Goal: Information Seeking & Learning: Learn about a topic

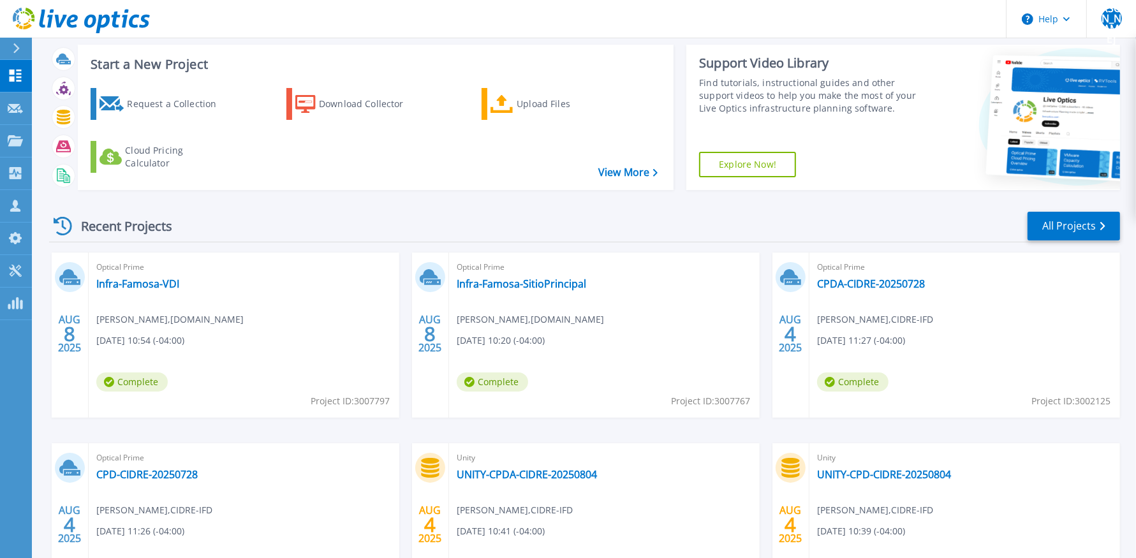
scroll to position [36, 0]
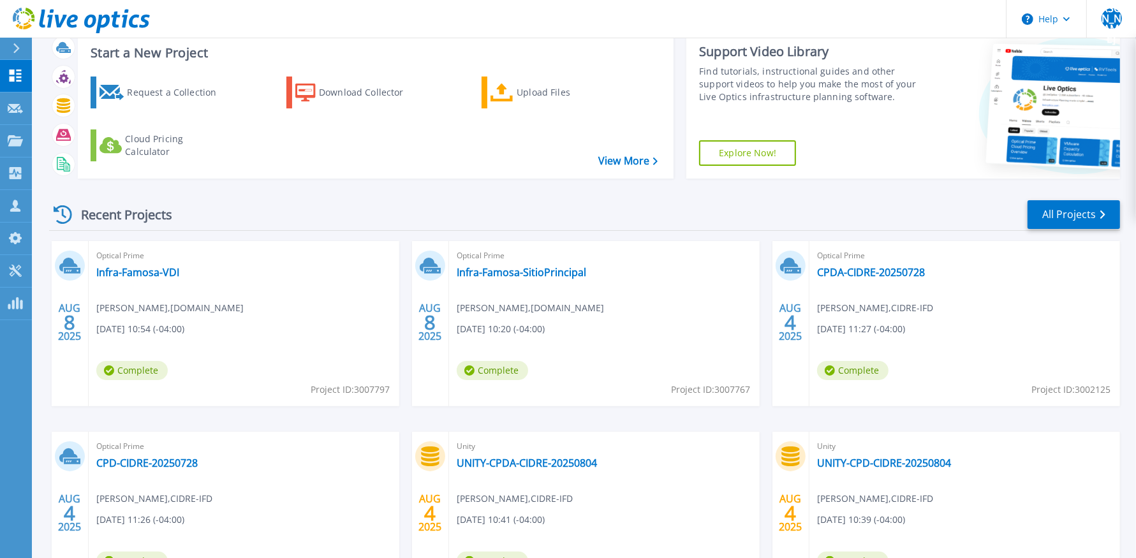
click at [192, 471] on div "Optical Prime CPD-CIDRE-20250728 Walter Garron , CIDRE-IFD 08/04/2025, 11:26 (-…" at bounding box center [244, 514] width 311 height 165
click at [173, 453] on div "Optical Prime CPD-CIDRE-20250728 Walter Garron , CIDRE-IFD 08/04/2025, 11:26 (-…" at bounding box center [244, 514] width 311 height 165
click at [173, 467] on link "CPD-CIDRE-20250728" at bounding box center [146, 463] width 101 height 13
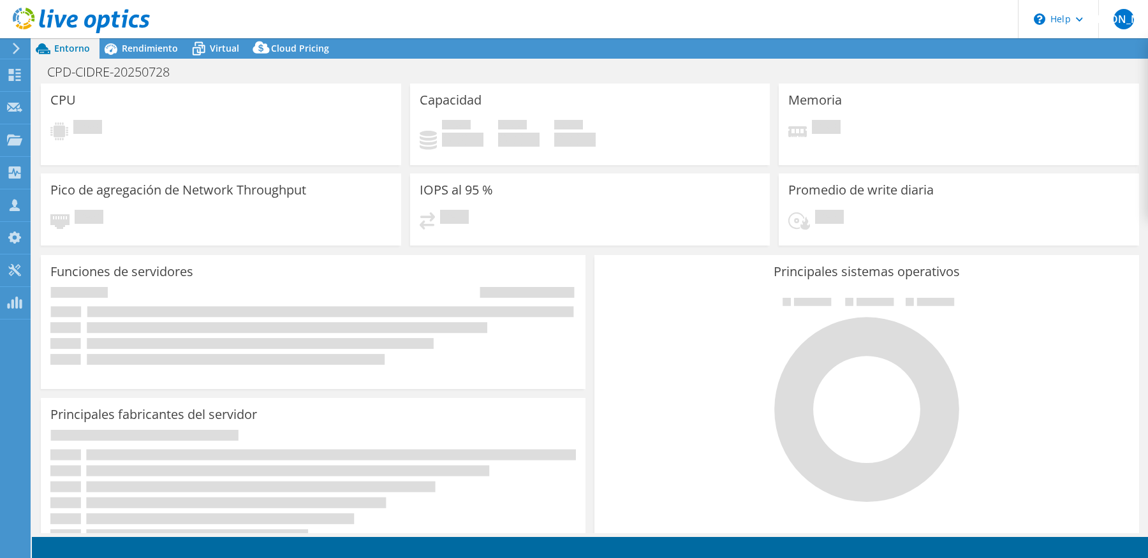
select select "USD"
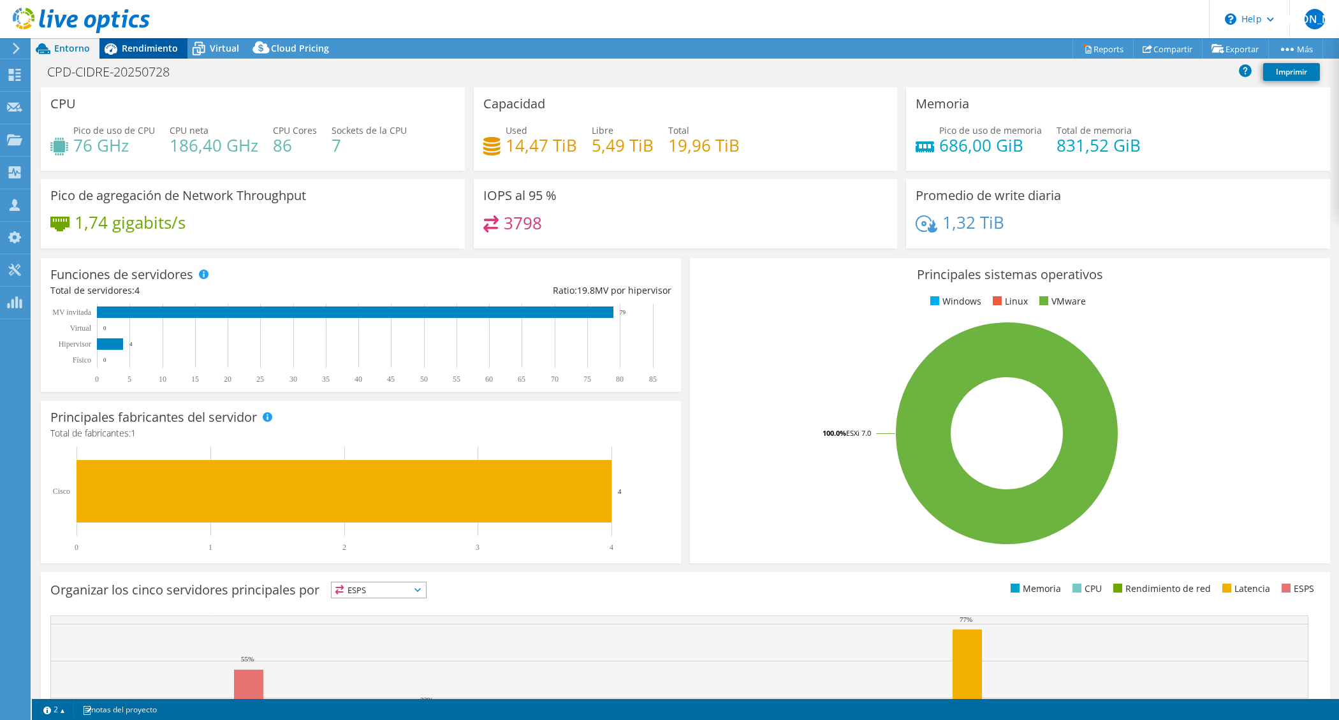
click at [180, 55] on div "Rendimiento" at bounding box center [143, 48] width 88 height 20
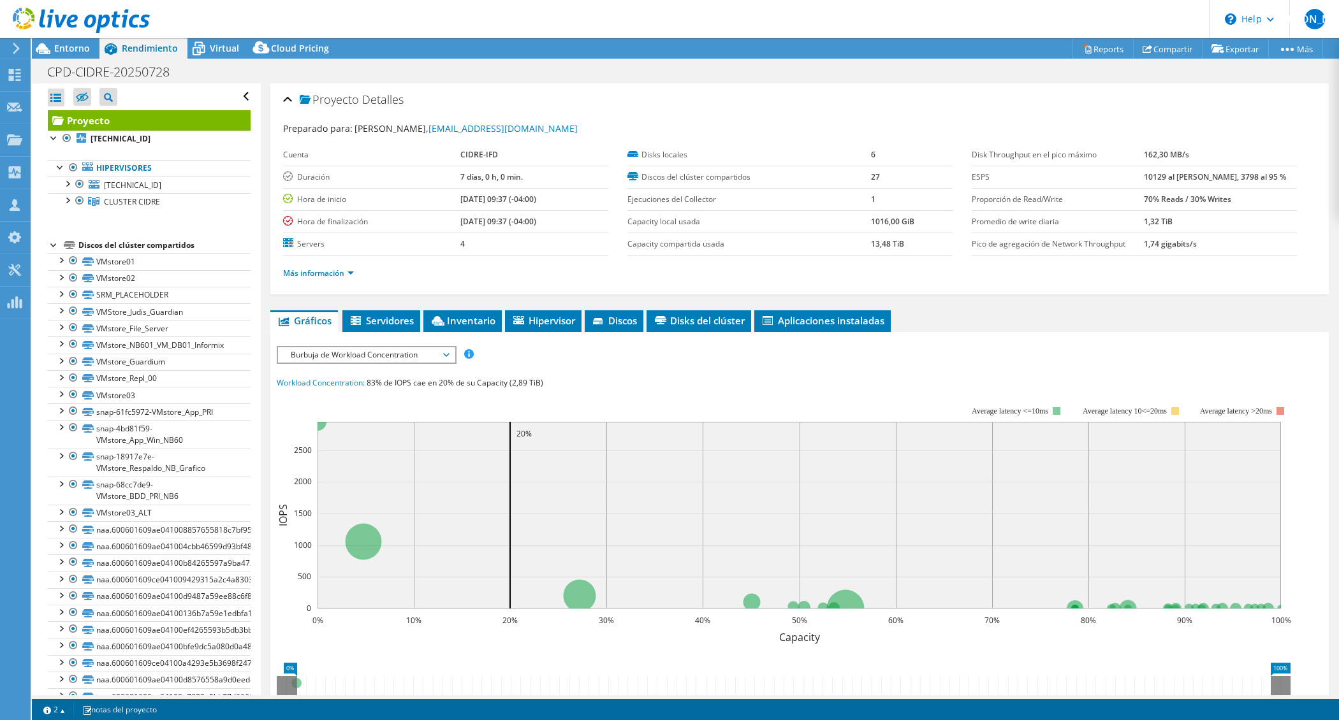
click at [424, 356] on span "Burbuja de Workload Concentration" at bounding box center [366, 354] width 164 height 15
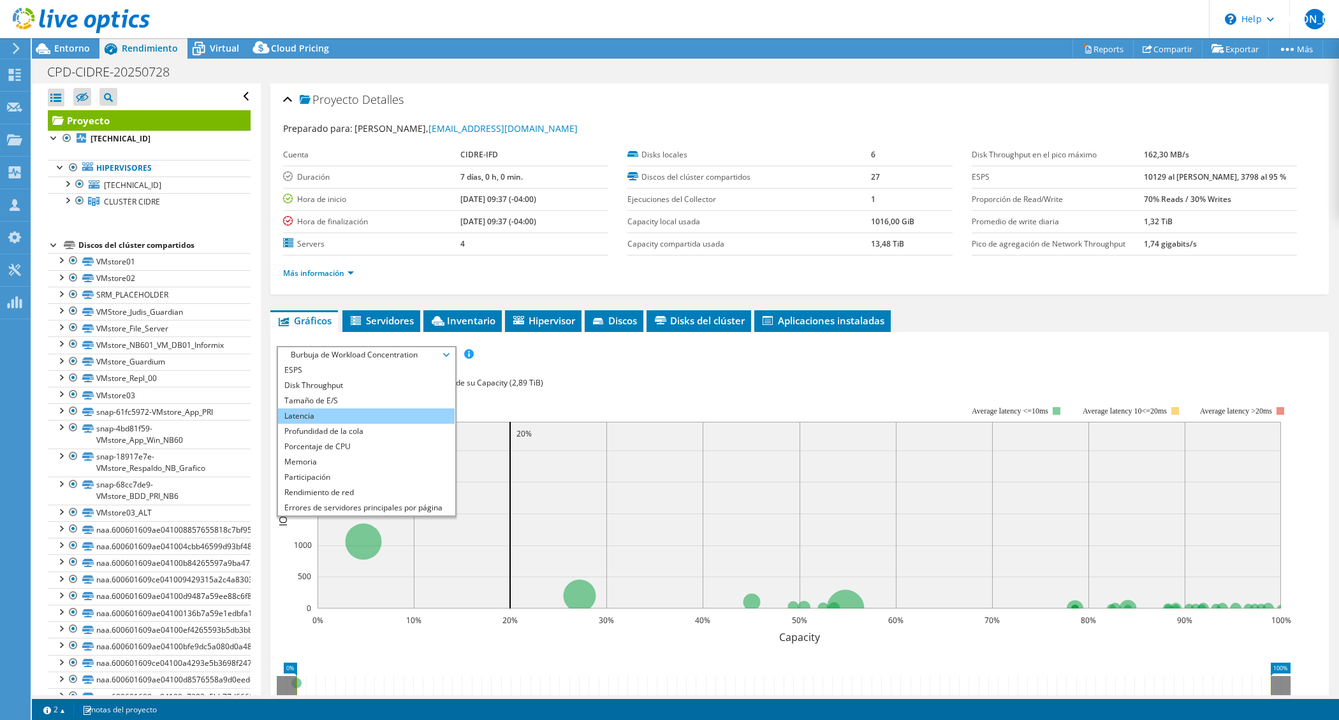
click at [345, 414] on li "Latencia" at bounding box center [366, 416] width 177 height 15
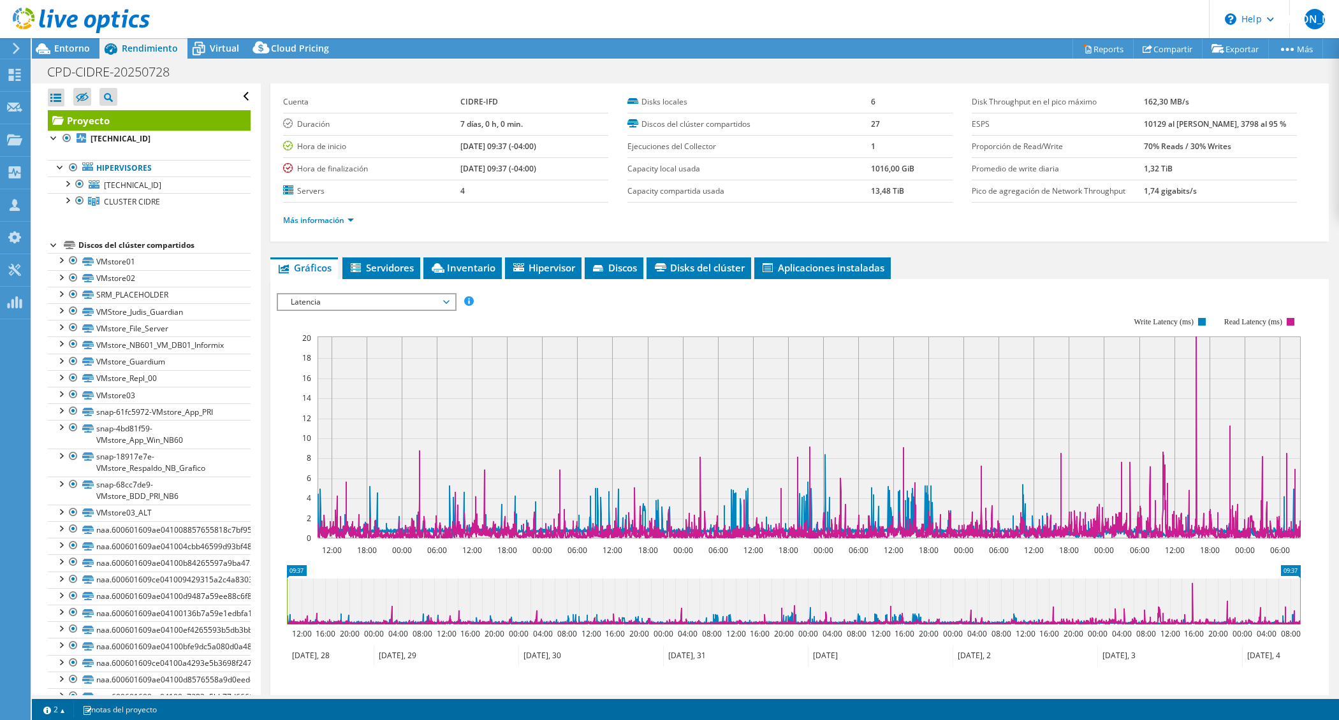
scroll to position [173, 0]
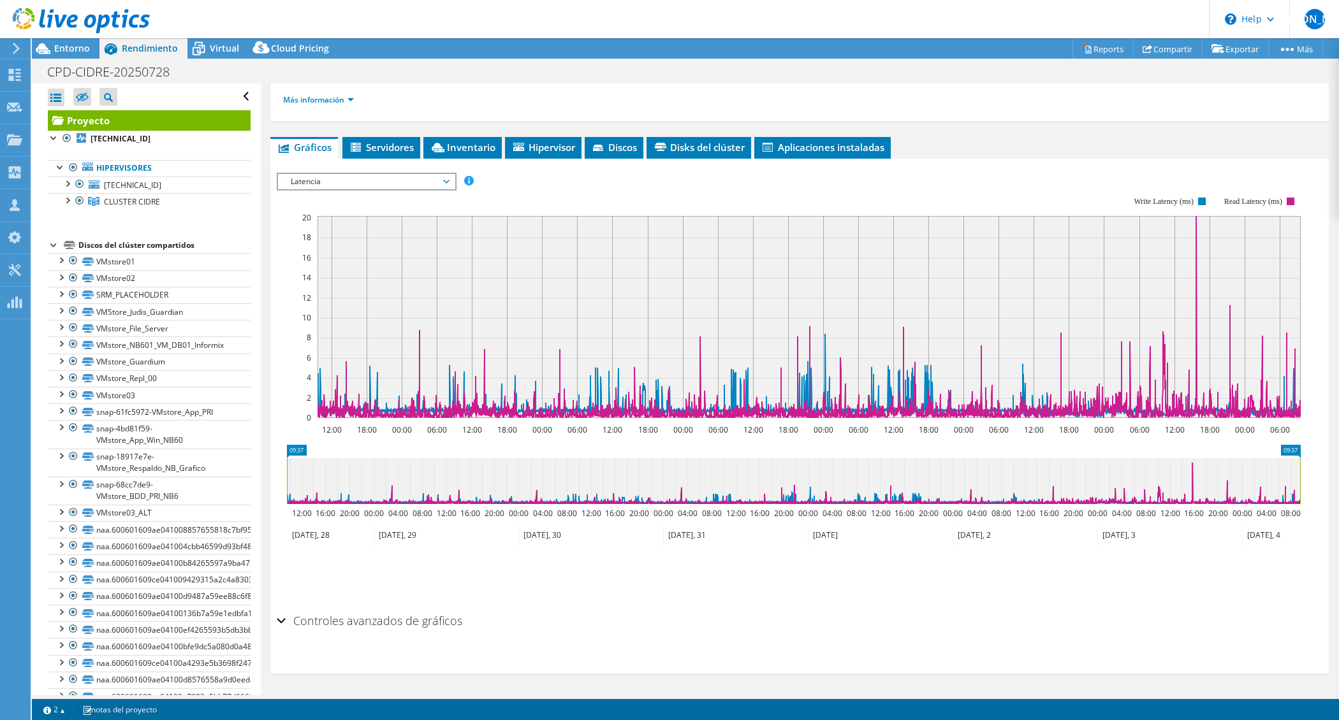
click at [445, 187] on span "Latencia" at bounding box center [366, 181] width 164 height 15
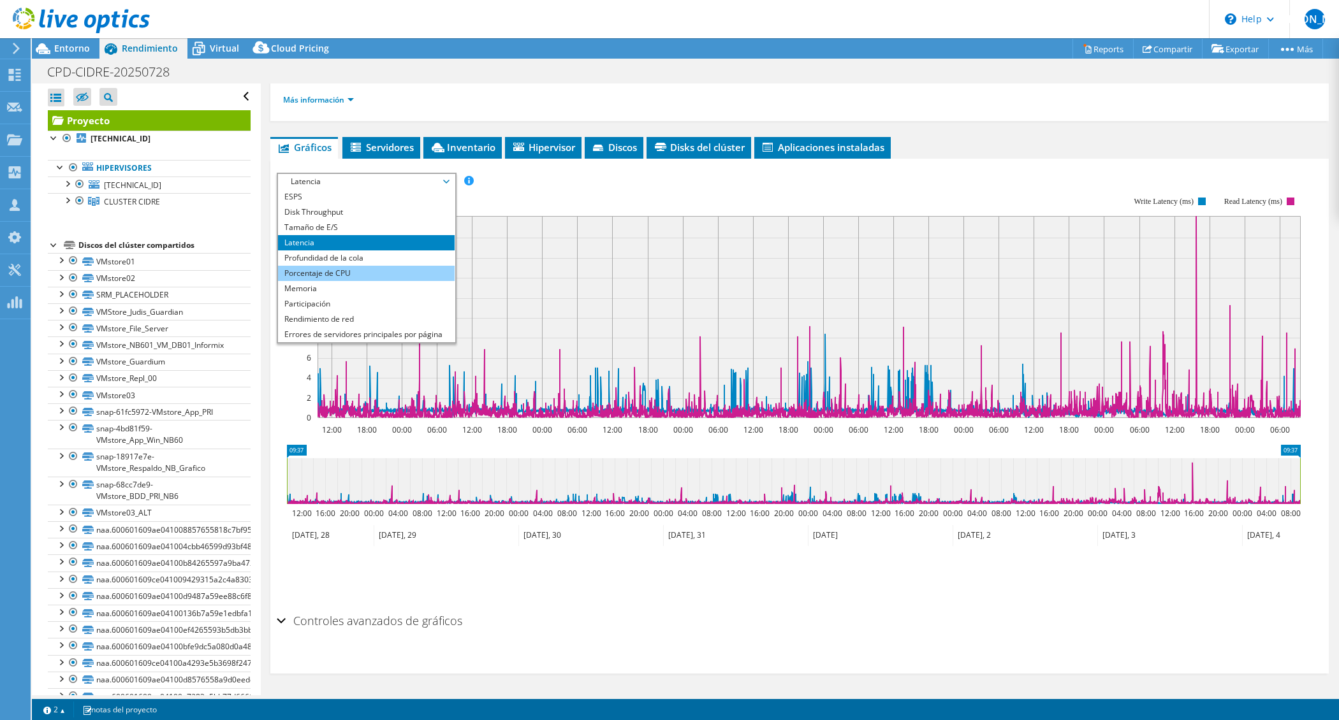
click at [372, 275] on li "Porcentaje de CPU" at bounding box center [366, 273] width 177 height 15
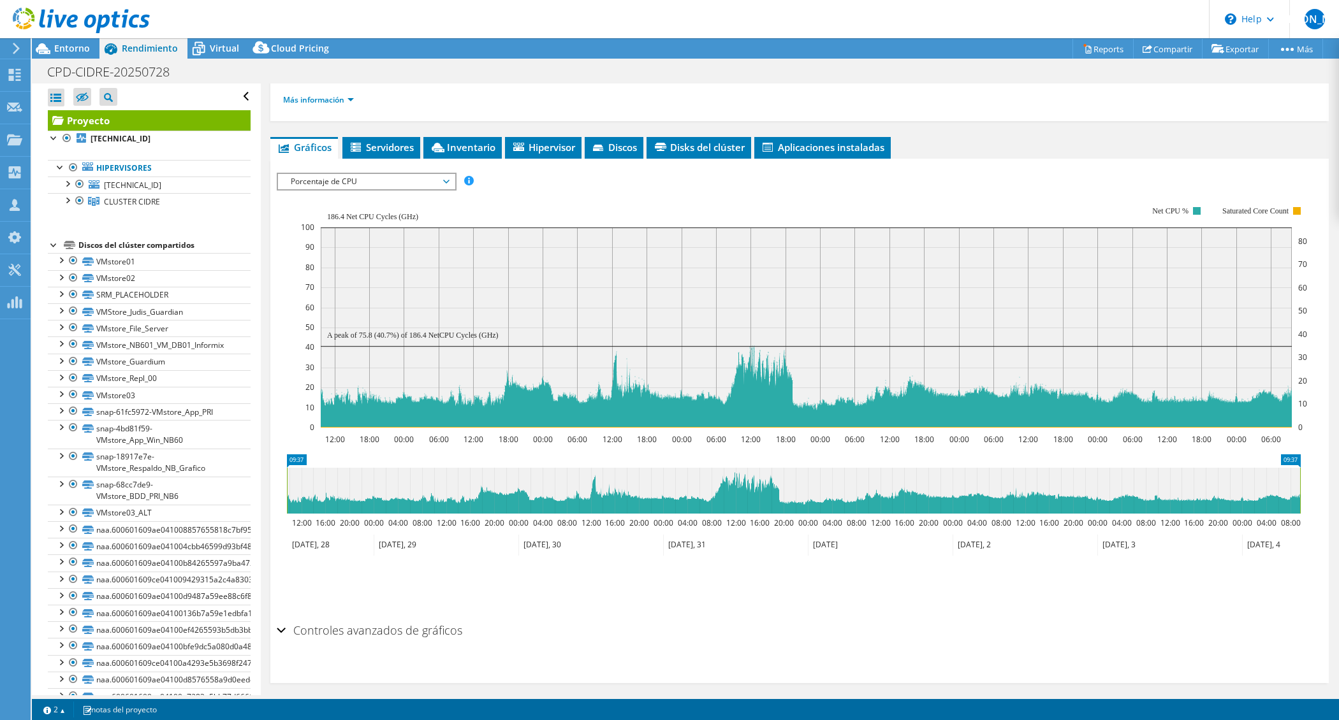
click at [423, 181] on span "Porcentaje de CPU" at bounding box center [366, 181] width 164 height 15
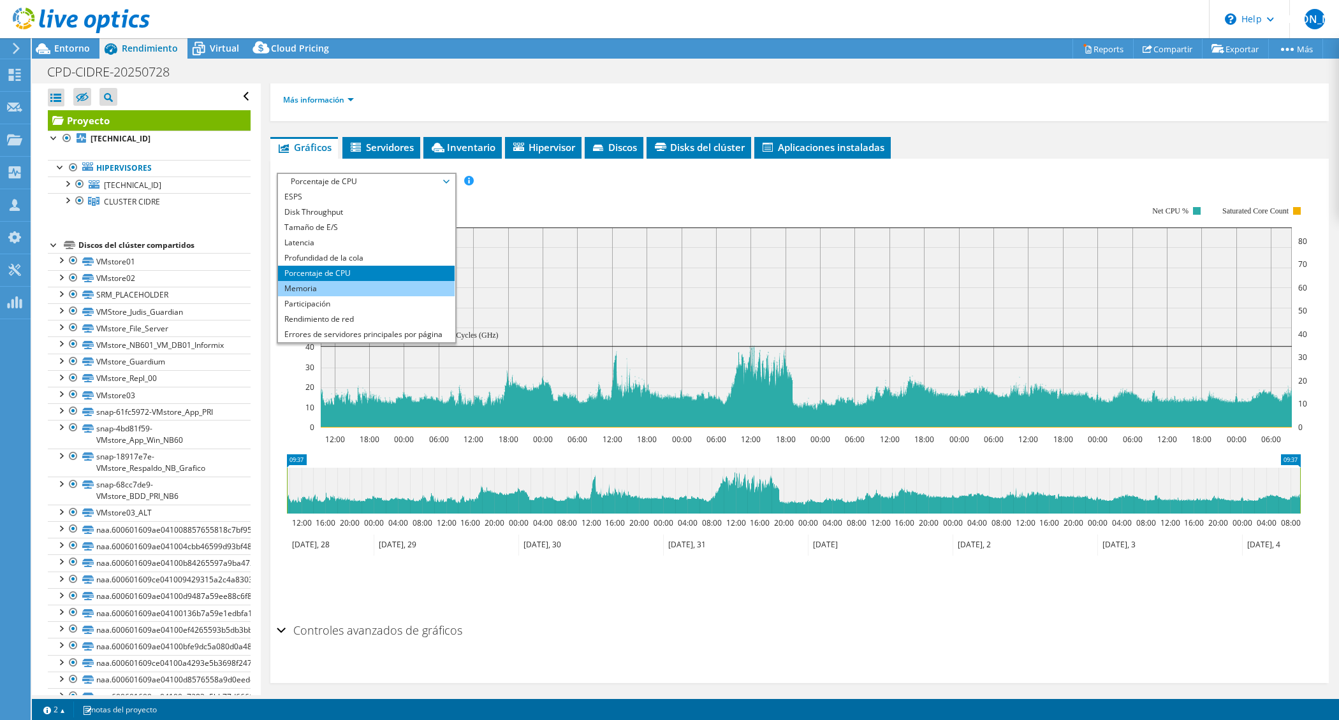
click at [339, 292] on li "Memoria" at bounding box center [366, 288] width 177 height 15
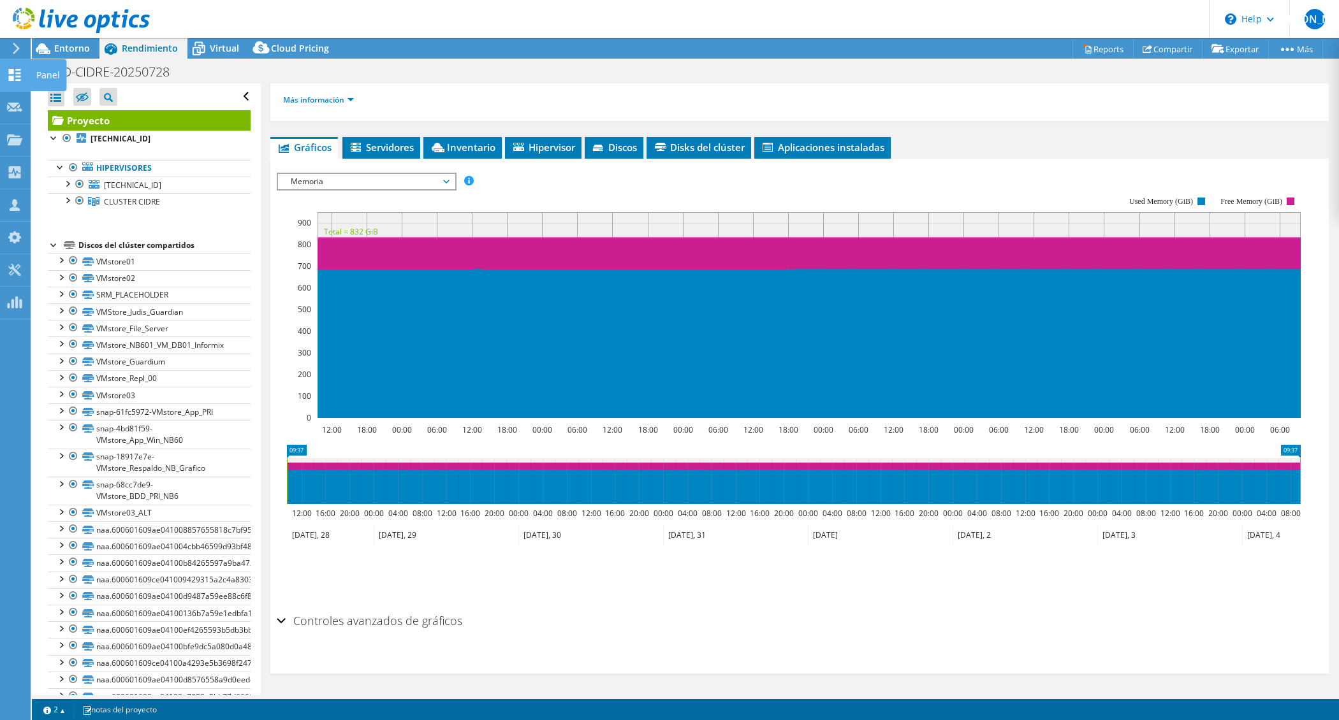
click at [20, 78] on icon at bounding box center [14, 75] width 15 height 12
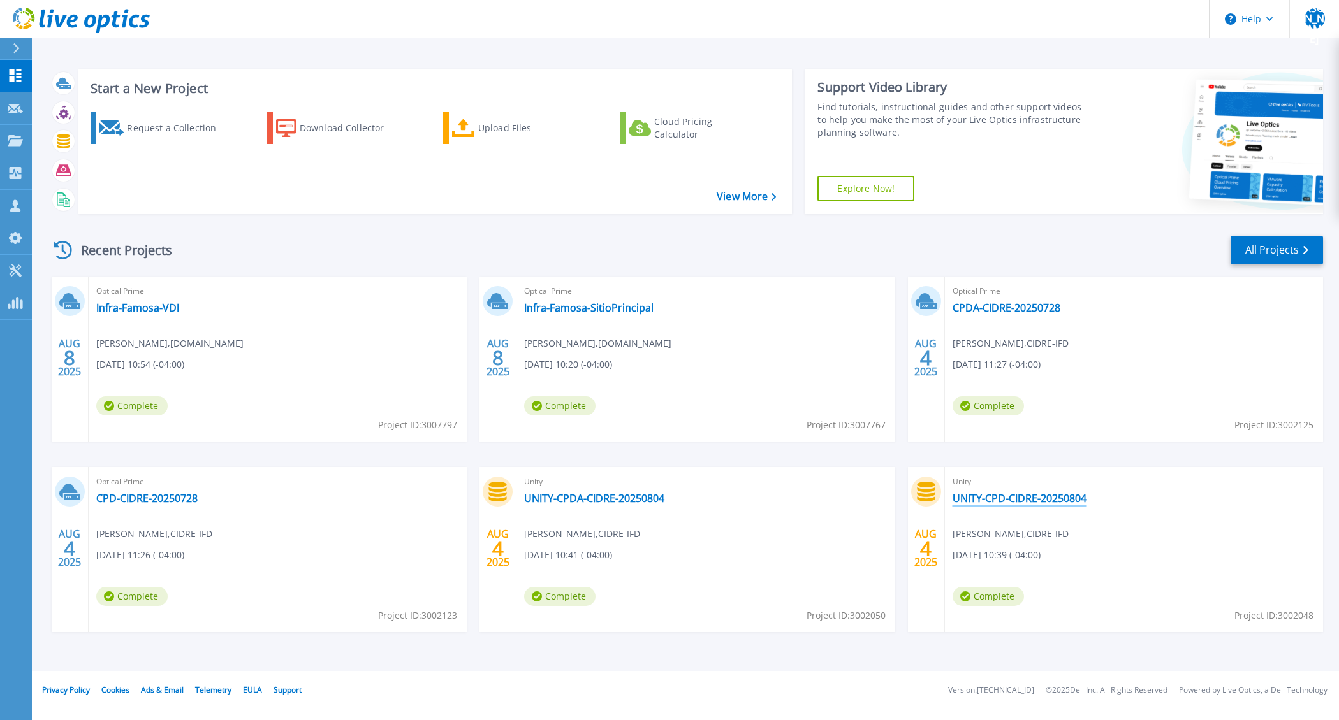
click at [986, 497] on link "UNITY-CPD-CIDRE-20250804" at bounding box center [1020, 498] width 134 height 13
click at [585, 507] on div "Unity UNITY-CPDA-CIDRE-20250804 Walter Garron , CIDRE-IFD 08/04/2025, 10:41 (-0…" at bounding box center [705, 549] width 378 height 165
click at [587, 501] on link "UNITY-CPDA-CIDRE-20250804" at bounding box center [594, 498] width 140 height 13
